Goal: Task Accomplishment & Management: Manage account settings

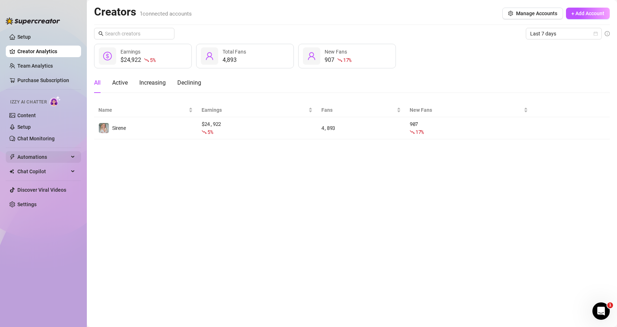
click at [40, 152] on span "Automations" at bounding box center [42, 157] width 51 height 12
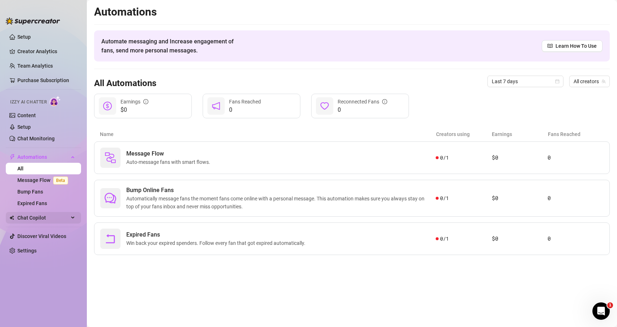
click at [34, 220] on span "Chat Copilot" at bounding box center [42, 218] width 51 height 12
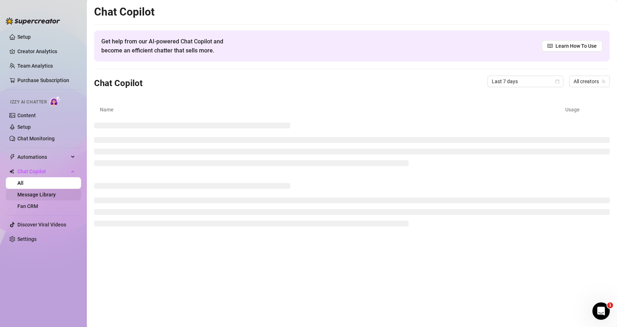
click at [51, 197] on link "Message Library" at bounding box center [36, 195] width 38 height 6
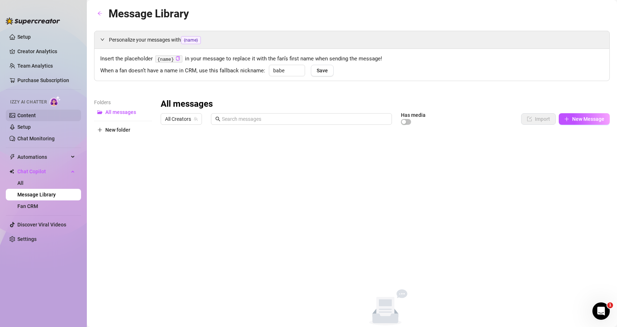
click at [28, 118] on link "Content" at bounding box center [26, 115] width 18 height 6
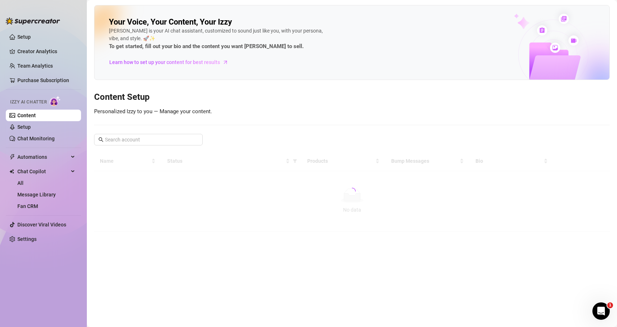
click at [28, 118] on link "Content" at bounding box center [26, 115] width 18 height 6
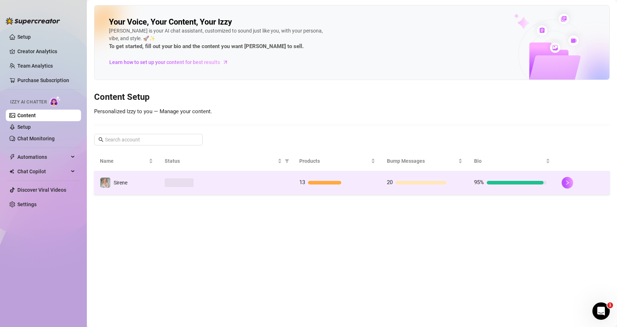
click at [242, 184] on div at bounding box center [226, 182] width 123 height 9
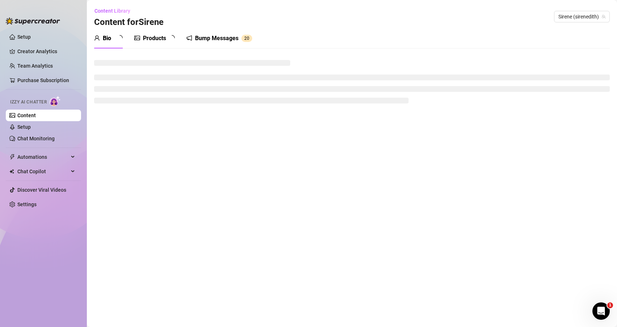
click at [207, 42] on div "Bump Messages 2 0" at bounding box center [219, 38] width 66 height 9
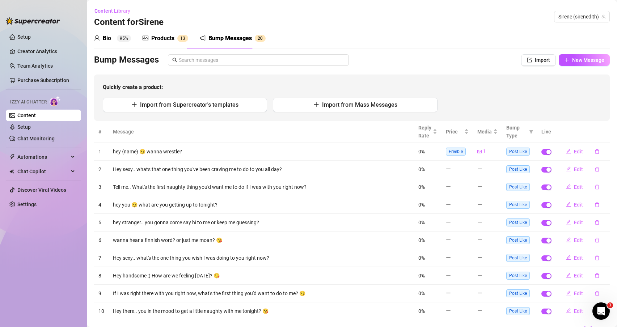
click at [208, 40] on div "Bump Messages" at bounding box center [229, 38] width 43 height 9
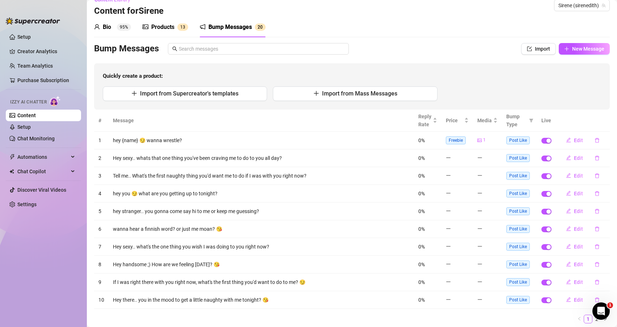
scroll to position [35, 0]
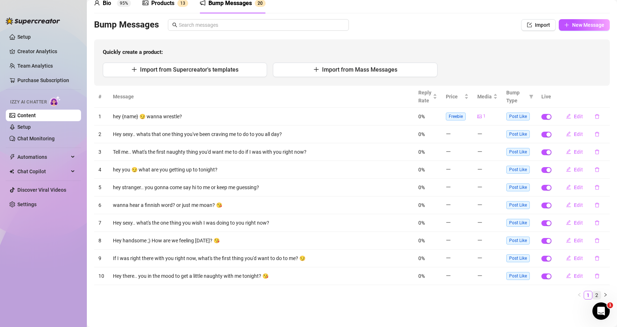
click at [592, 293] on link "2" at bounding box center [596, 295] width 8 height 8
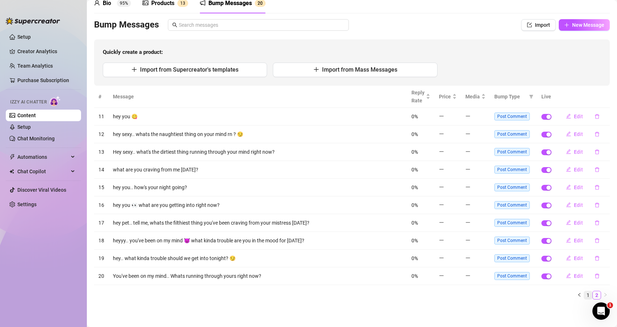
click at [584, 295] on link "1" at bounding box center [588, 295] width 8 height 8
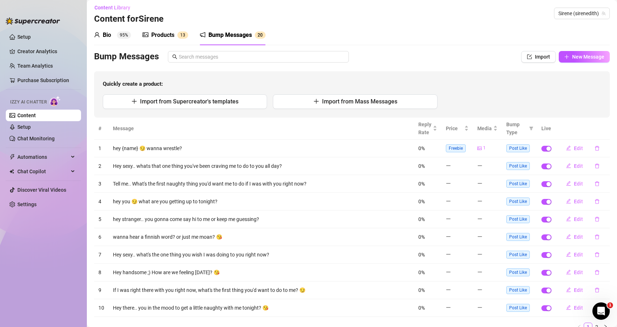
scroll to position [0, 0]
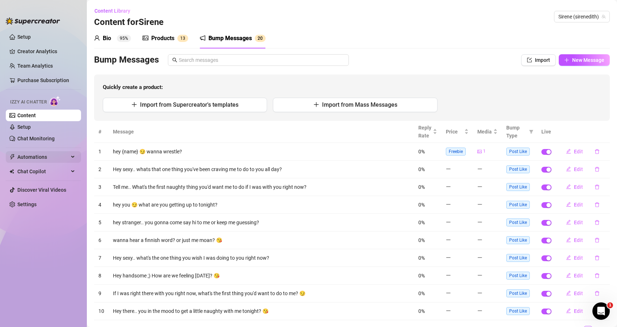
click at [43, 153] on span "Automations" at bounding box center [42, 157] width 51 height 12
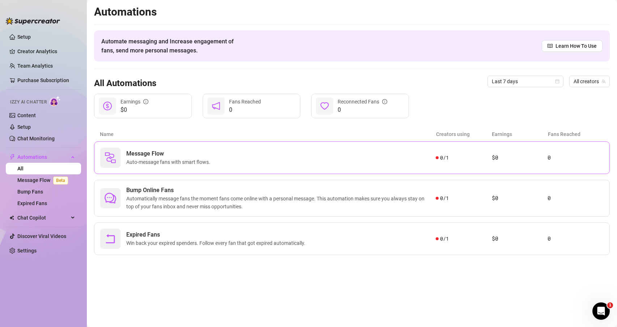
click at [134, 154] on span "Message Flow" at bounding box center [169, 153] width 87 height 9
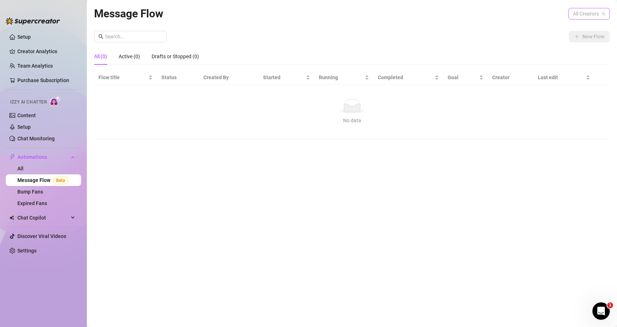
click at [593, 16] on span "All Creators" at bounding box center [589, 13] width 33 height 11
click at [578, 35] on div "Sirene ( sirenedith )" at bounding box center [576, 40] width 63 height 12
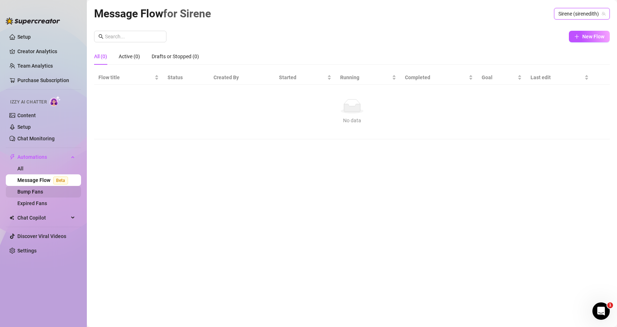
click at [43, 191] on link "Bump Fans" at bounding box center [30, 192] width 26 height 6
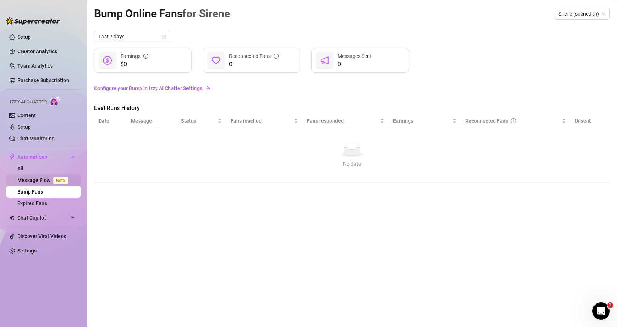
click at [49, 181] on link "Message Flow Beta" at bounding box center [44, 180] width 54 height 6
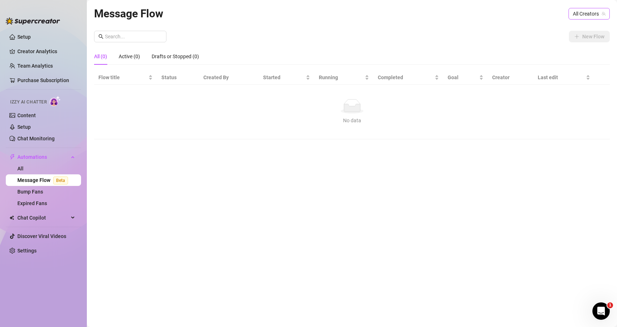
click at [587, 8] on span "All Creators" at bounding box center [589, 13] width 33 height 11
click at [566, 39] on span "Sirene" at bounding box center [568, 40] width 14 height 8
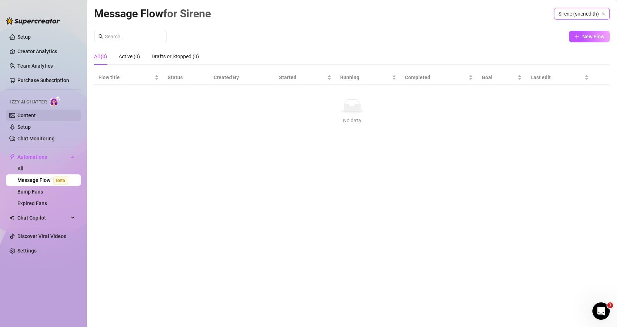
click at [36, 115] on link "Content" at bounding box center [26, 115] width 18 height 6
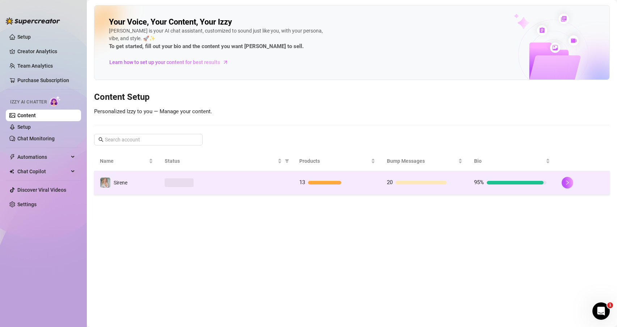
click at [138, 182] on td "Sirene" at bounding box center [126, 183] width 65 height 24
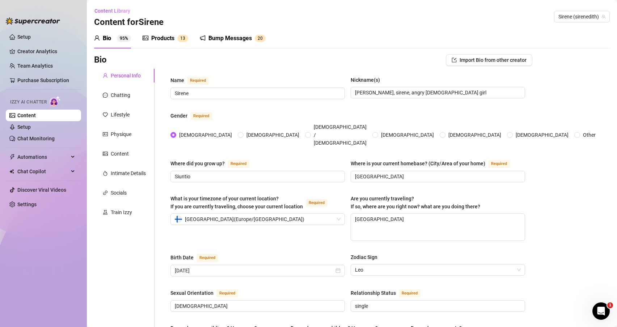
click at [222, 39] on div "Bump Messages" at bounding box center [229, 38] width 43 height 9
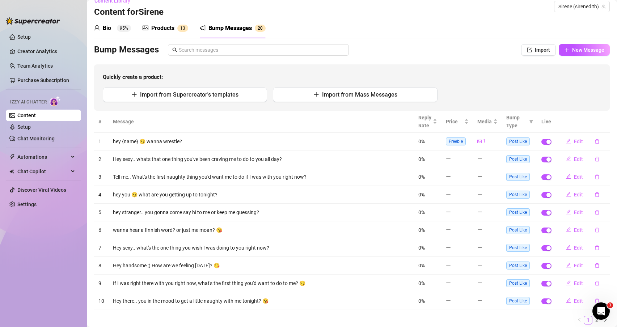
scroll to position [31, 0]
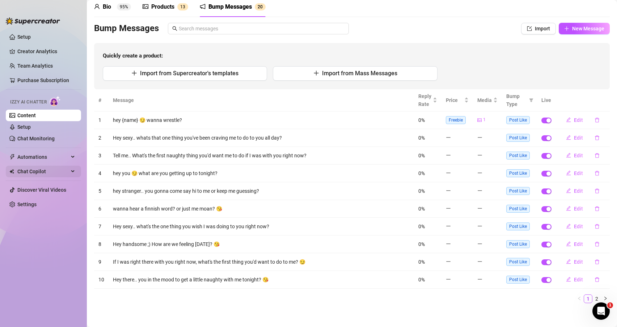
click at [52, 170] on span "Chat Copilot" at bounding box center [42, 172] width 51 height 12
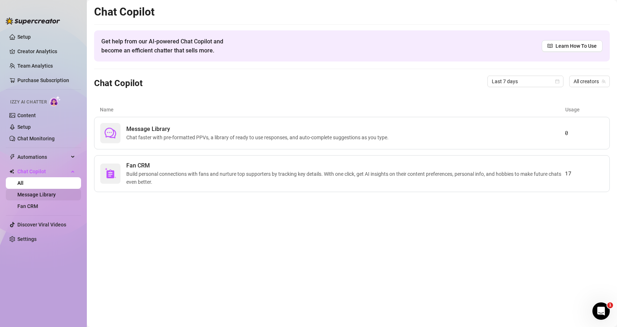
click at [56, 192] on link "Message Library" at bounding box center [36, 195] width 38 height 6
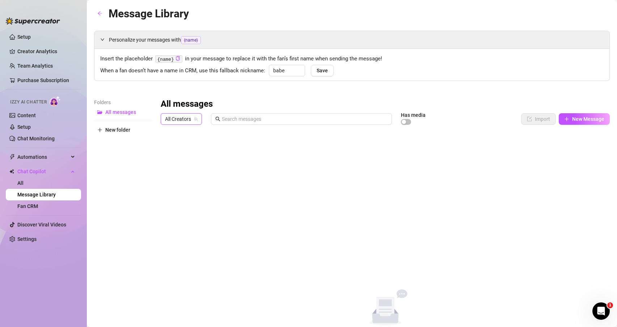
click at [189, 118] on span "All Creators" at bounding box center [181, 119] width 33 height 11
click at [191, 150] on div "Sirene ( sirenedith )" at bounding box center [193, 145] width 63 height 12
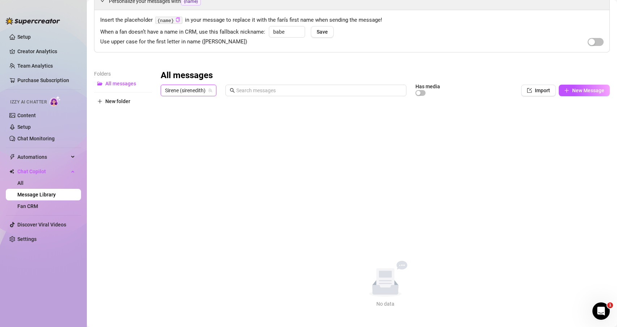
scroll to position [41, 0]
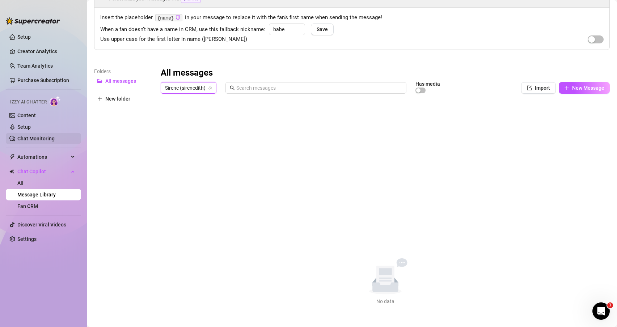
click at [47, 136] on link "Chat Monitoring" at bounding box center [35, 139] width 37 height 6
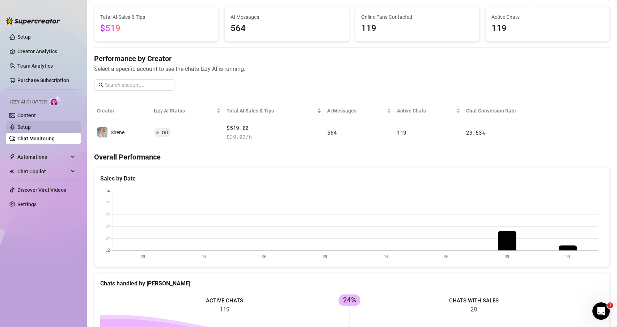
click at [31, 124] on link "Setup" at bounding box center [23, 127] width 13 height 6
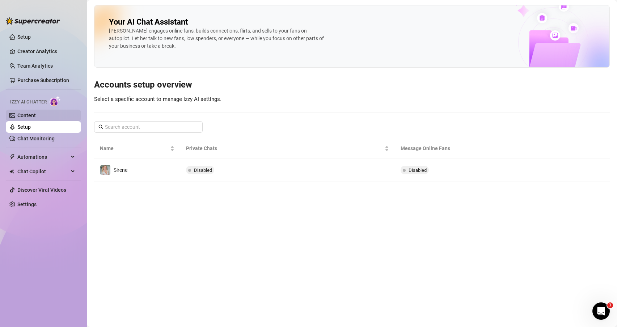
click at [32, 118] on link "Content" at bounding box center [26, 115] width 18 height 6
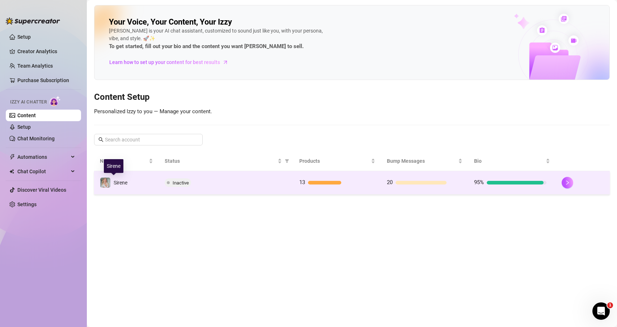
click at [127, 186] on div "Sirene" at bounding box center [121, 183] width 14 height 8
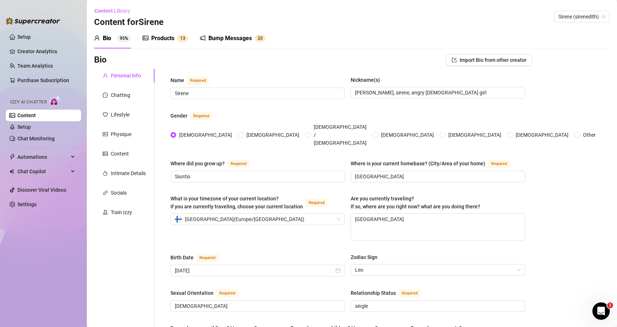
click at [241, 34] on div "Bump Messages" at bounding box center [229, 38] width 43 height 9
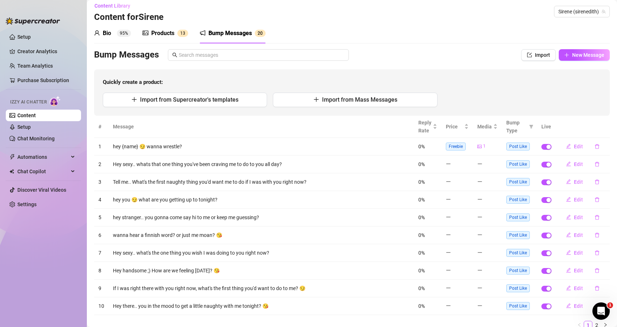
scroll to position [35, 0]
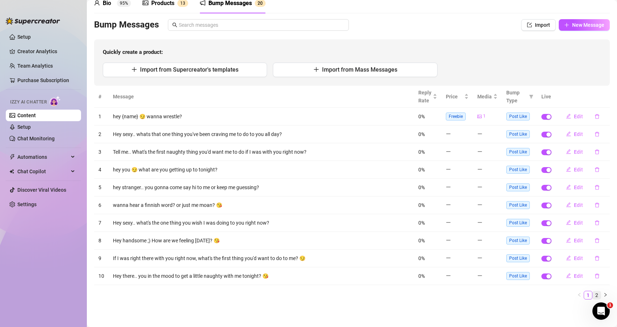
click at [592, 294] on link "2" at bounding box center [596, 295] width 8 height 8
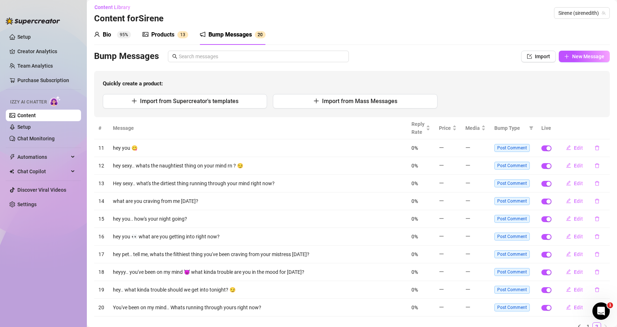
scroll to position [0, 0]
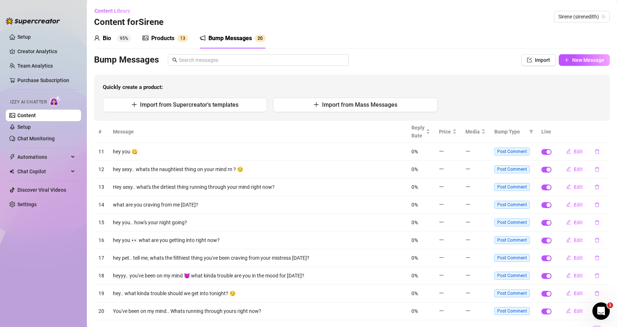
click at [165, 38] on div "Products" at bounding box center [162, 38] width 23 height 9
